Goal: Find contact information: Find contact information

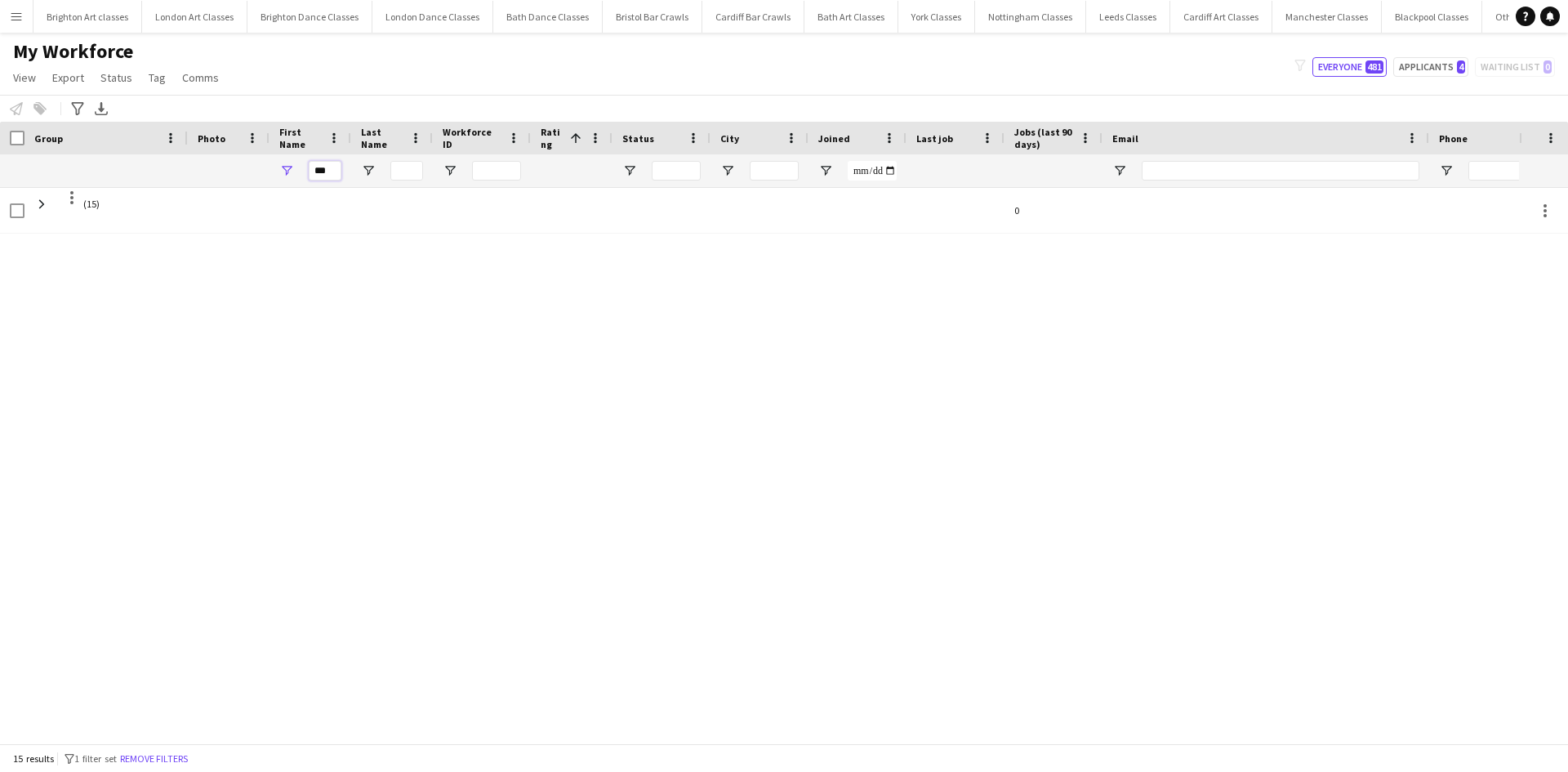
drag, startPoint x: 334, startPoint y: 170, endPoint x: 205, endPoint y: 159, distance: 129.5
click at [334, 170] on input "***" at bounding box center [325, 171] width 32 height 19
click at [172, 159] on div "***" at bounding box center [954, 170] width 1909 height 32
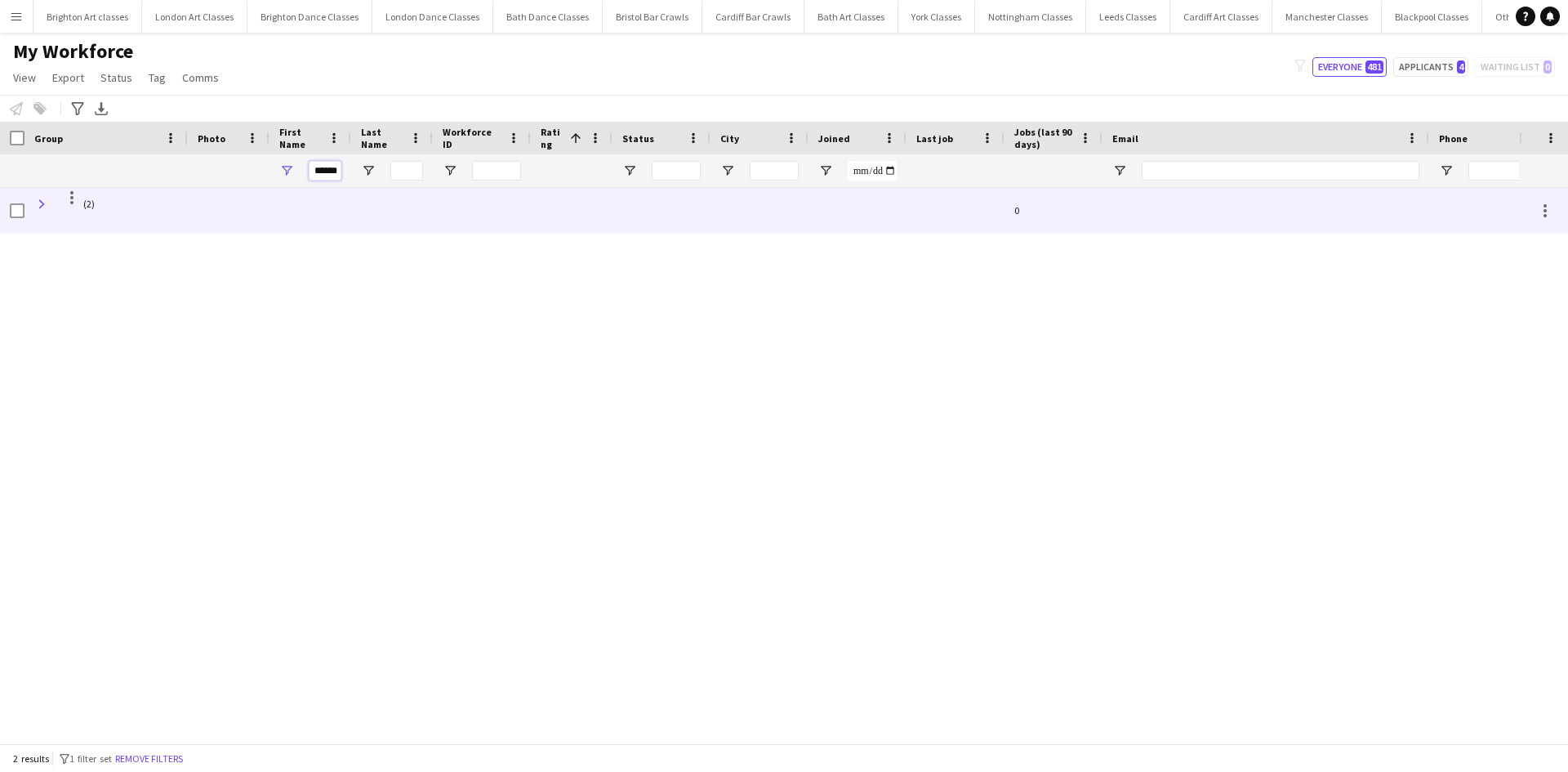
type input "******"
click at [45, 201] on span at bounding box center [41, 204] width 15 height 15
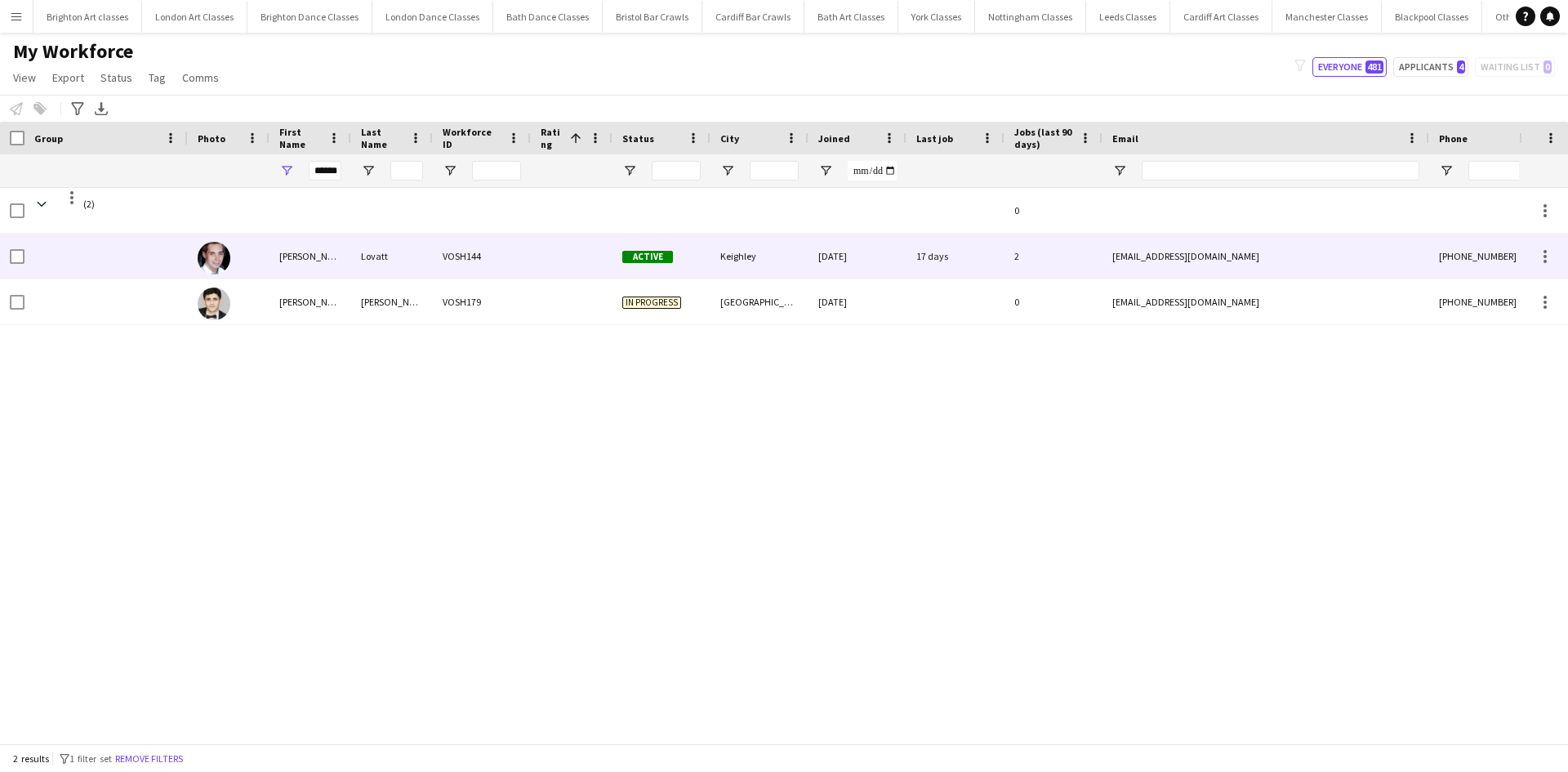
click at [381, 269] on div "Lovatt" at bounding box center [391, 256] width 81 height 45
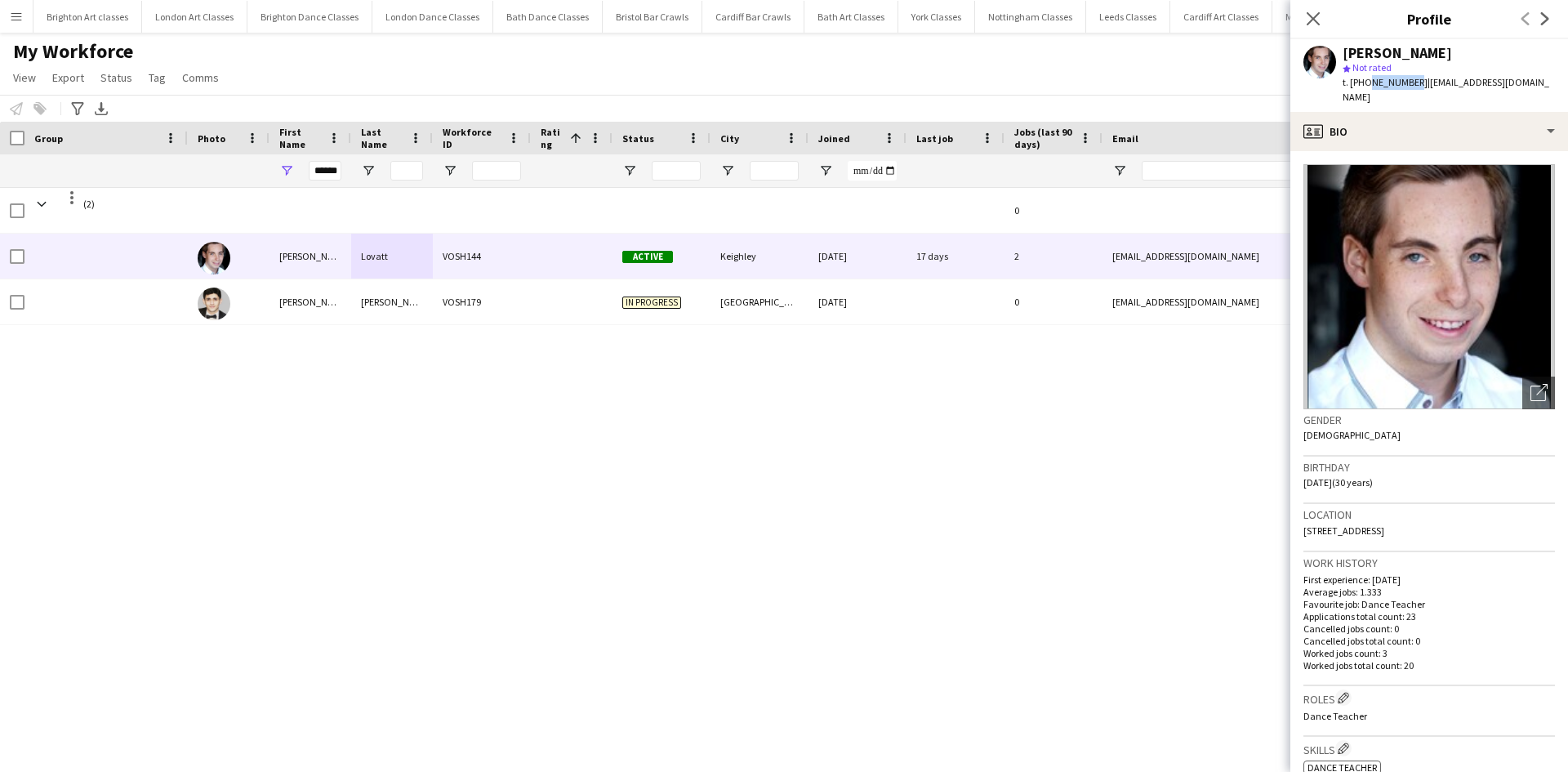
drag, startPoint x: 1410, startPoint y: 80, endPoint x: 1363, endPoint y: 80, distance: 47.0
click at [1363, 80] on span "t. [PHONE_NUMBER]" at bounding box center [1385, 82] width 85 height 12
click at [1519, 91] on div "[PERSON_NAME] star Not rated t. [PHONE_NUMBER] | [EMAIL_ADDRESS][DOMAIN_NAME]" at bounding box center [1429, 75] width 278 height 73
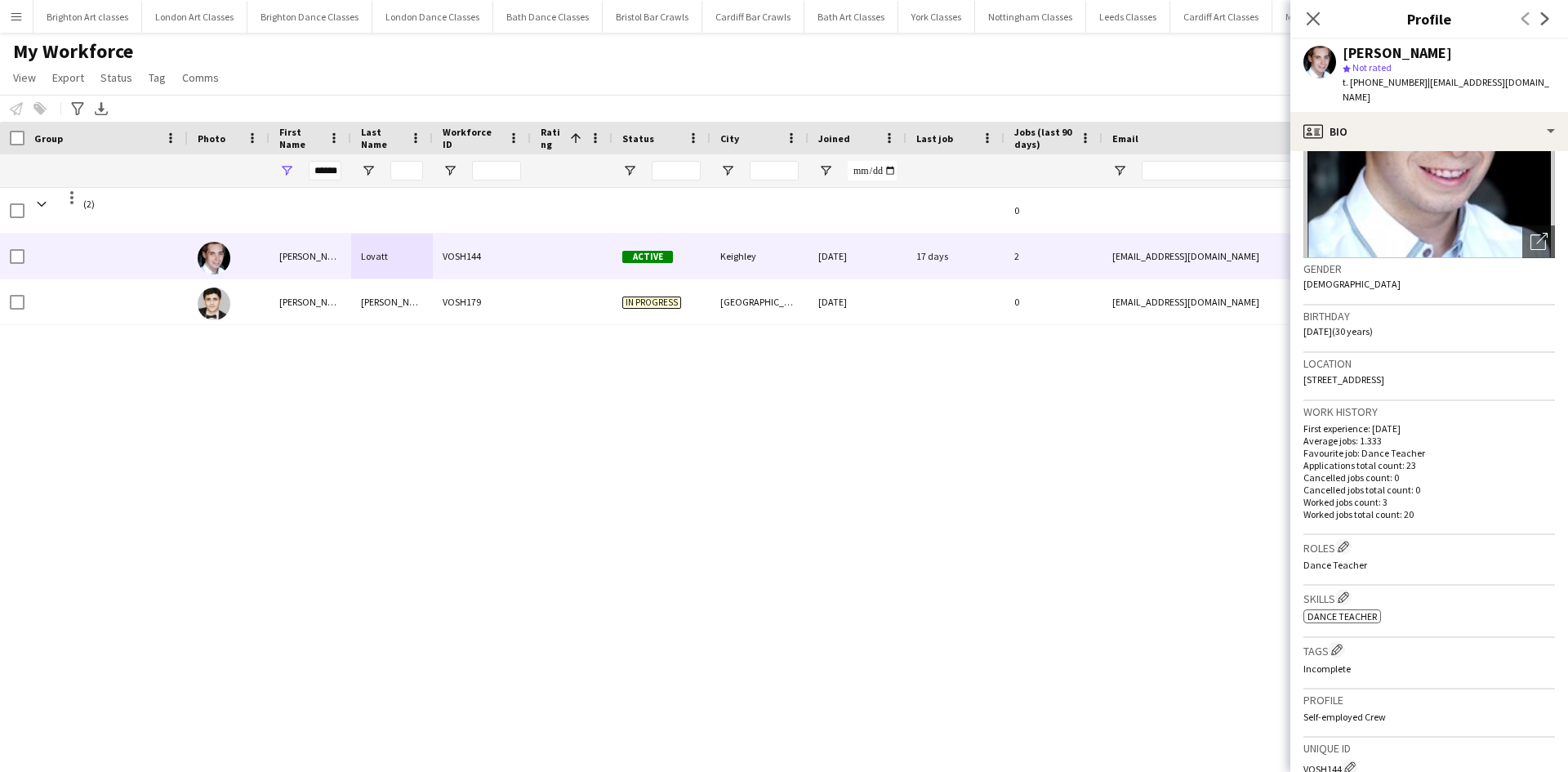
scroll to position [164, 0]
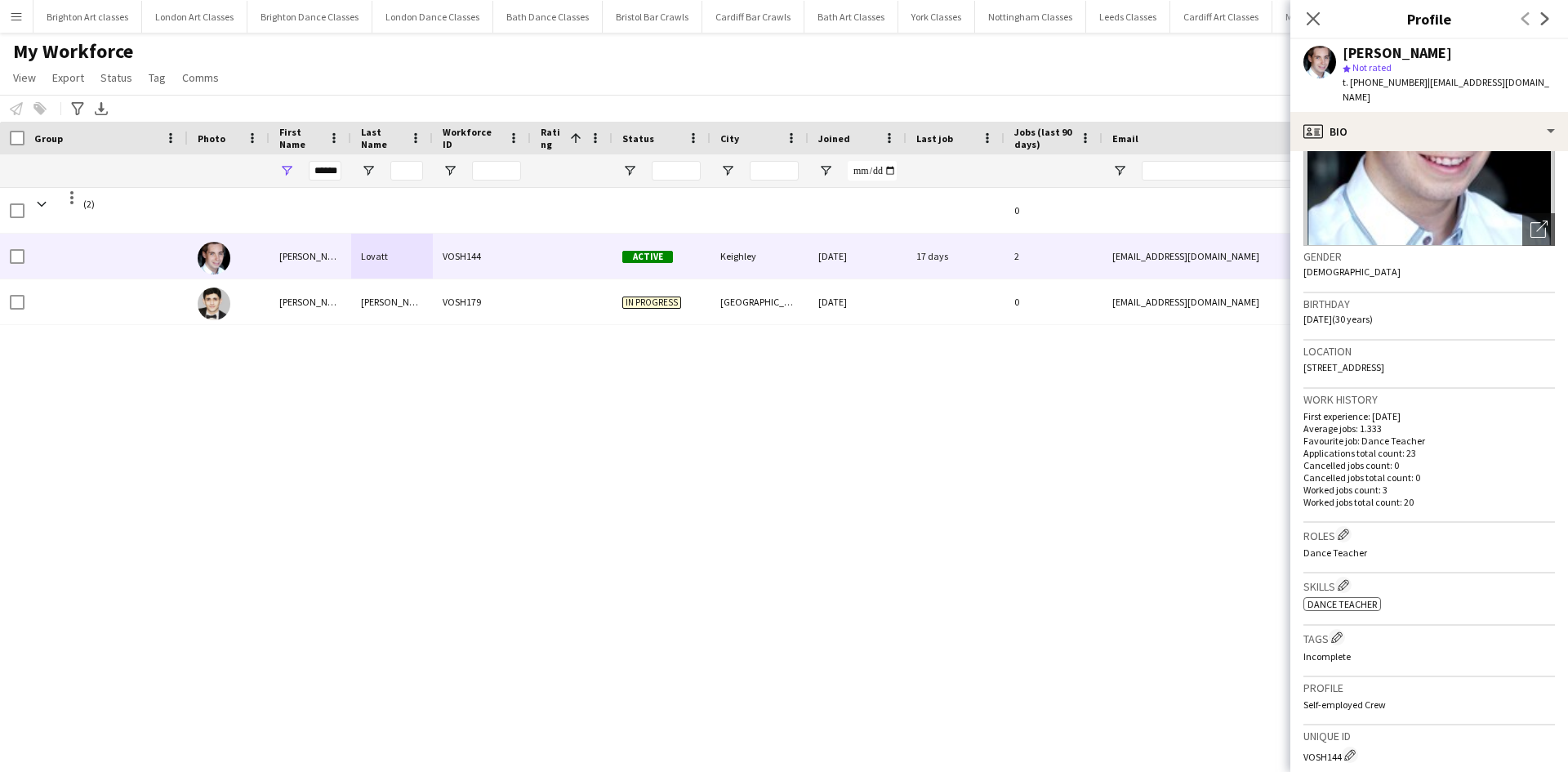
drag, startPoint x: 1467, startPoint y: 354, endPoint x: 1304, endPoint y: 360, distance: 163.1
click at [1304, 360] on div "Location [STREET_ADDRESS]" at bounding box center [1429, 364] width 251 height 47
click at [1306, 360] on div "Location [STREET_ADDRESS]" at bounding box center [1429, 364] width 251 height 47
drag, startPoint x: 1306, startPoint y: 360, endPoint x: 1487, endPoint y: 362, distance: 181.0
click at [1508, 392] on h3 "Work history" at bounding box center [1429, 399] width 251 height 15
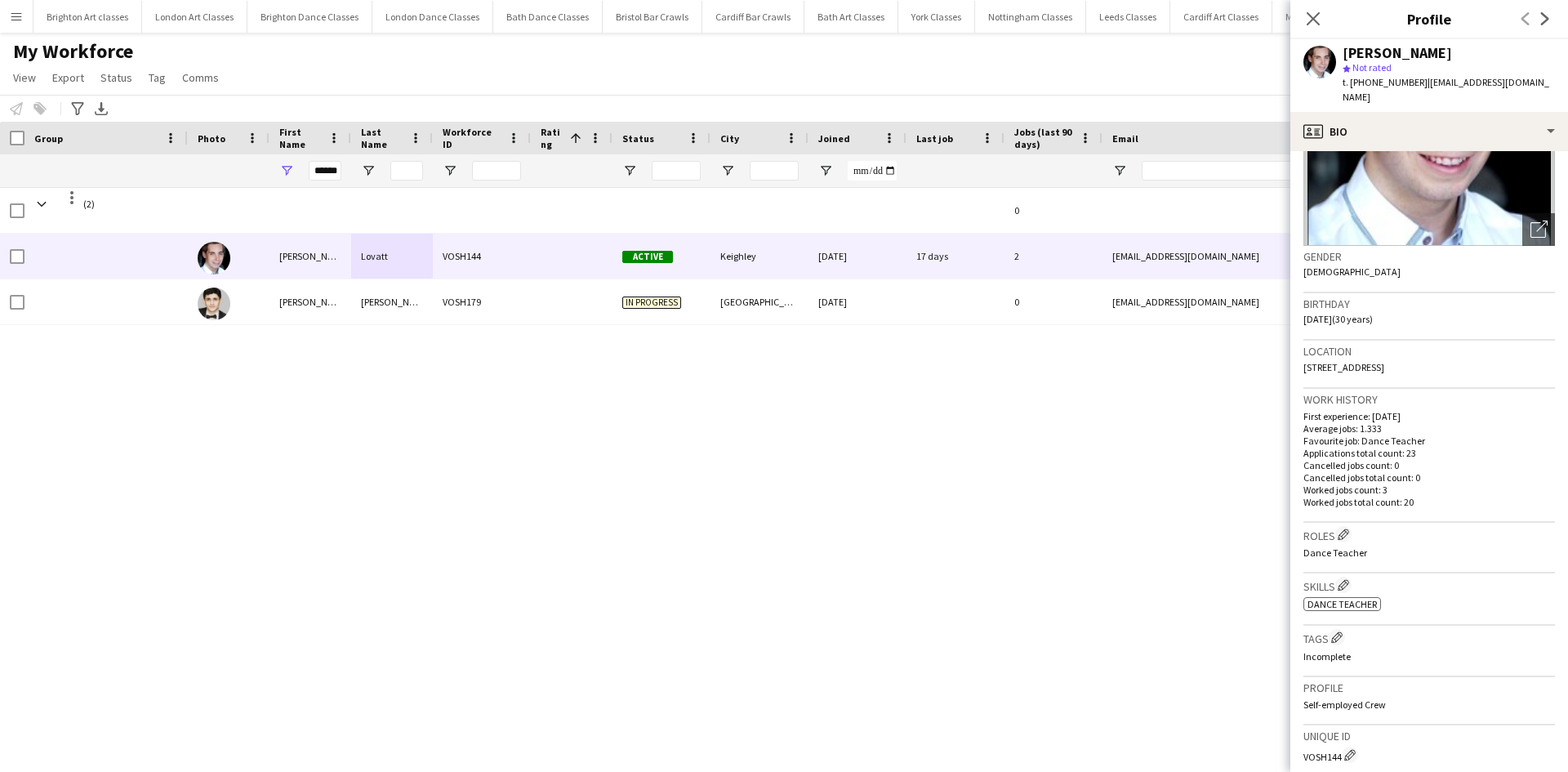
drag, startPoint x: 1466, startPoint y: 347, endPoint x: 1293, endPoint y: 355, distance: 173.2
click at [1293, 355] on app-crew-profile-bio "Open photos pop-in Gender [DEMOGRAPHIC_DATA] Birthday [DEMOGRAPHIC_DATA] (30 ye…" at bounding box center [1429, 461] width 278 height 621
copy span "[STREET_ADDRESS]"
